Goal: Transaction & Acquisition: Purchase product/service

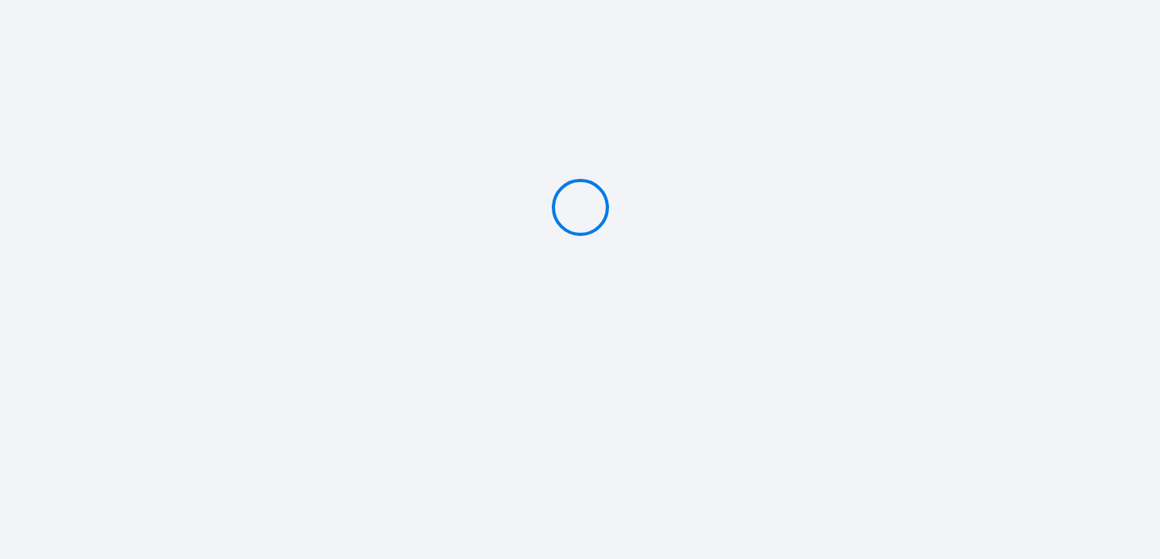
type input "Deposit 300 €"
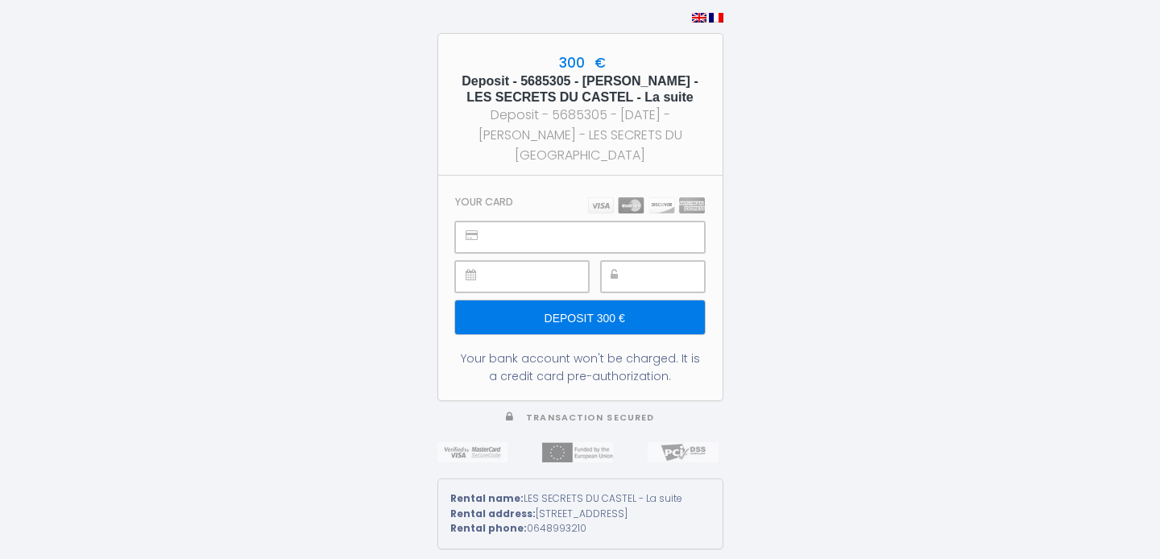
click at [489, 242] on div at bounding box center [579, 236] width 249 height 31
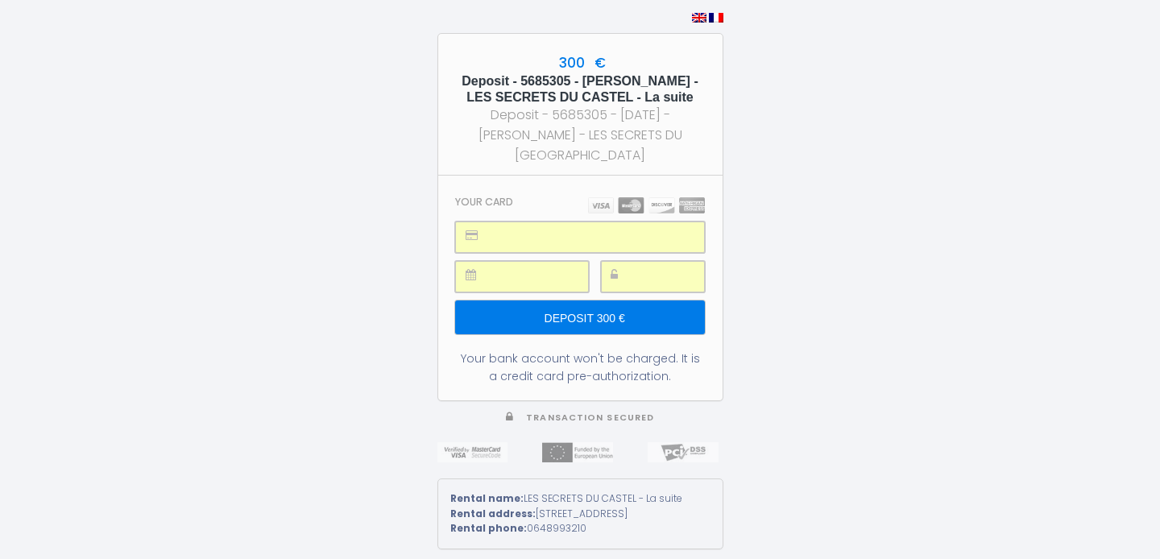
click at [598, 320] on input "Deposit 300 €" at bounding box center [579, 317] width 249 height 34
